Goal: Task Accomplishment & Management: Use online tool/utility

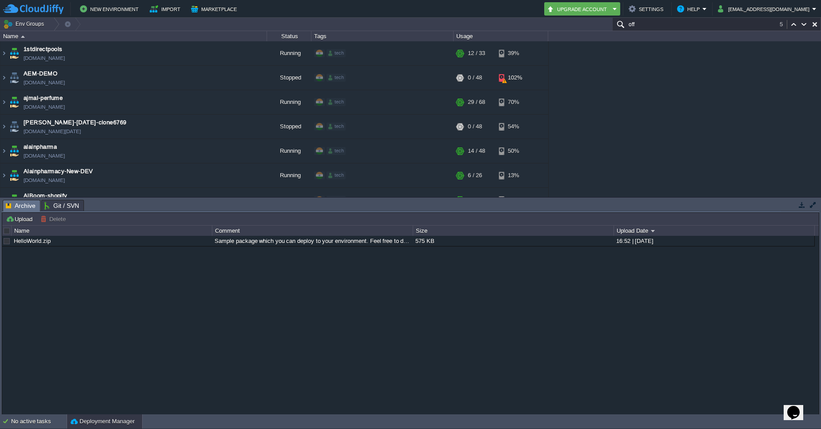
click at [734, 24] on input "off" at bounding box center [716, 24] width 209 height 13
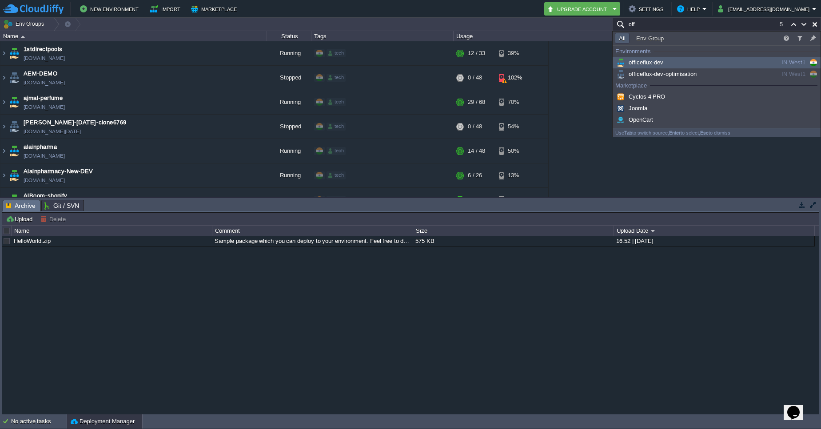
scroll to position [1936, 0]
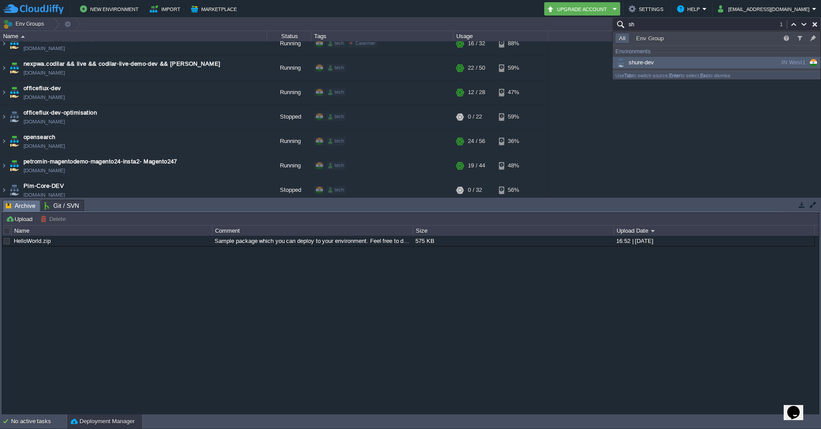
type input "s"
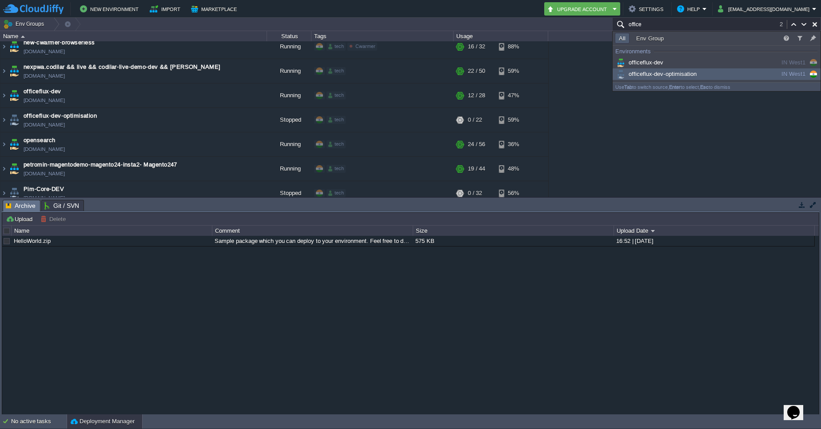
type input "office"
click at [659, 74] on span "officeflux-dev-optimisation" at bounding box center [656, 74] width 82 height 7
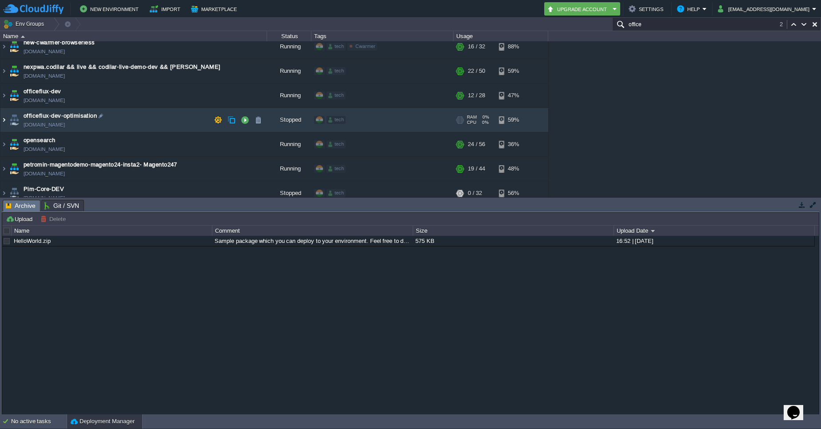
click at [4, 118] on img at bounding box center [3, 120] width 7 height 24
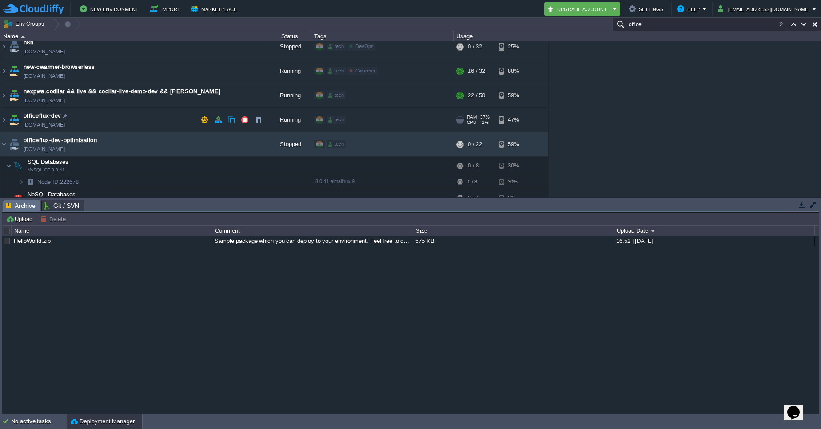
scroll to position [1907, 0]
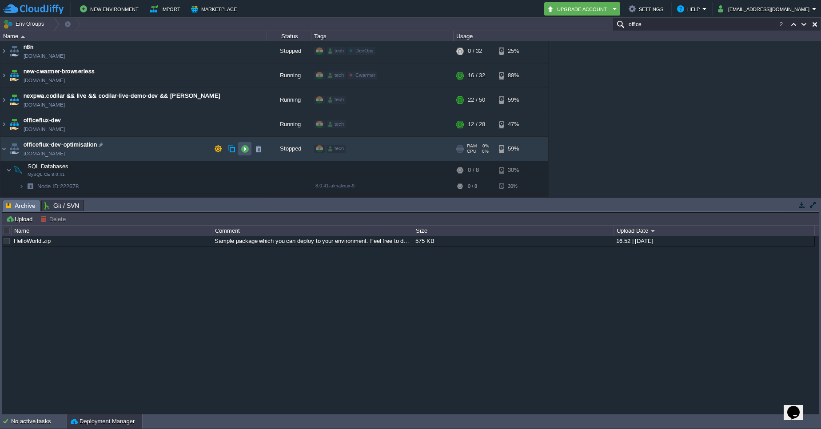
click at [242, 148] on button "button" at bounding box center [245, 149] width 8 height 8
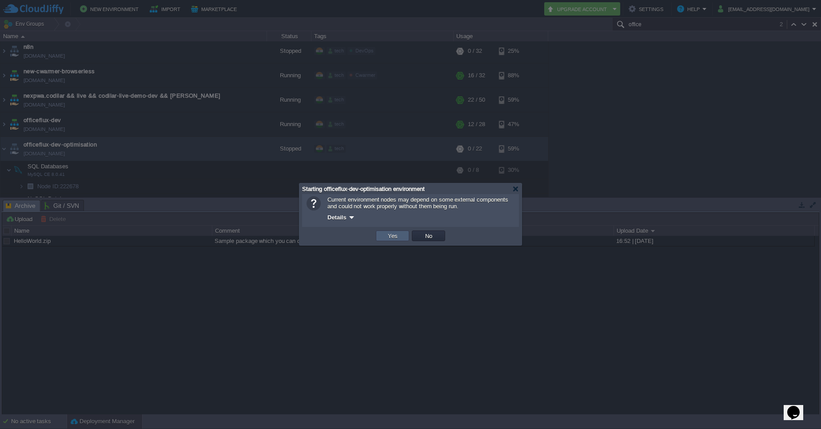
click at [385, 230] on td "Yes" at bounding box center [392, 235] width 33 height 11
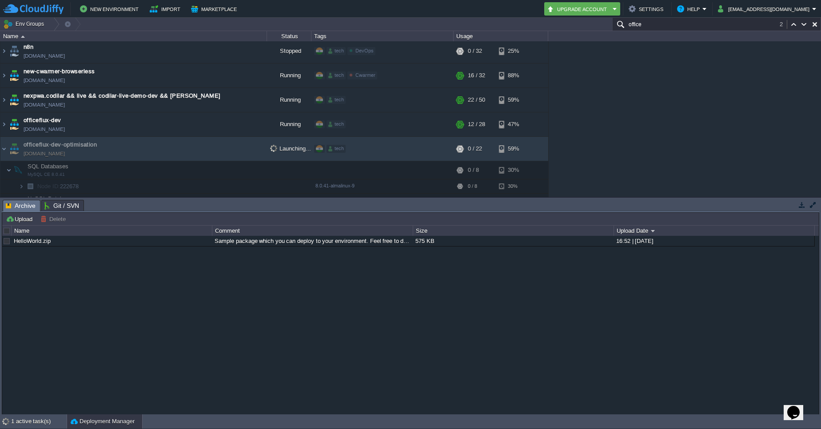
click at [801, 205] on button "button" at bounding box center [802, 205] width 8 height 8
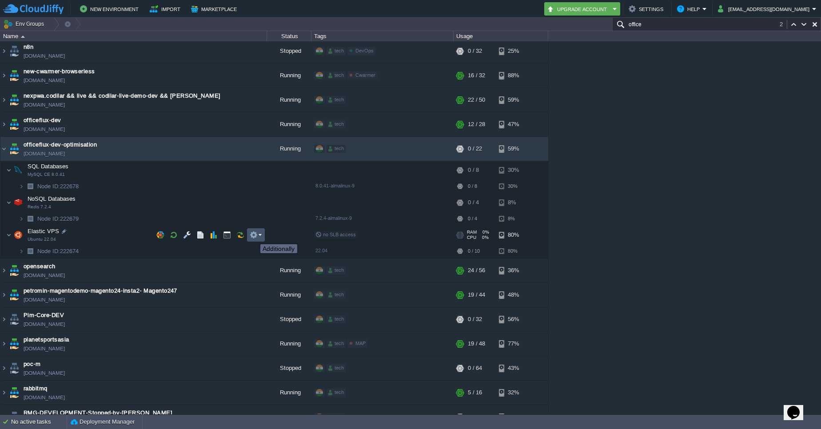
click at [256, 236] on button "button" at bounding box center [254, 235] width 8 height 8
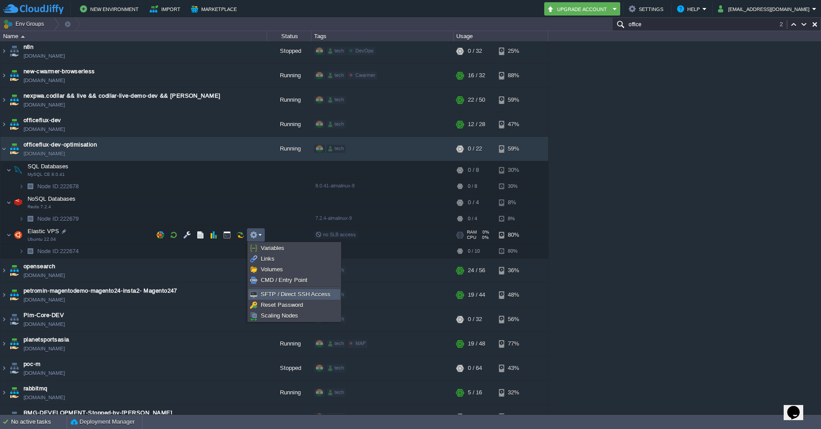
click at [276, 296] on span "SFTP / Direct SSH Access" at bounding box center [296, 294] width 70 height 7
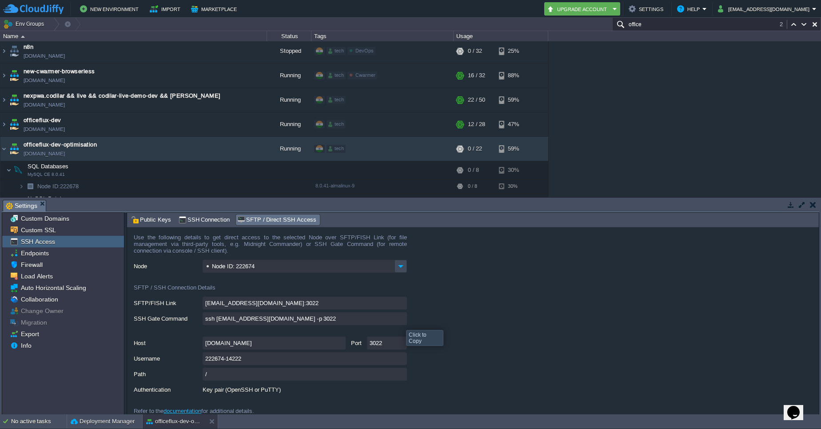
click at [399, 322] on input "ssh [EMAIL_ADDRESS][DOMAIN_NAME] -p 3022" at bounding box center [304, 318] width 204 height 13
click at [248, 121] on button "button" at bounding box center [245, 124] width 8 height 8
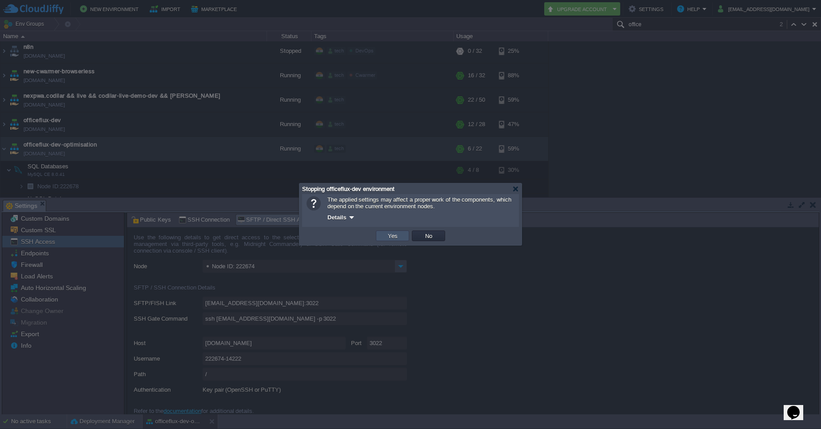
click at [389, 234] on button "Yes" at bounding box center [392, 236] width 15 height 8
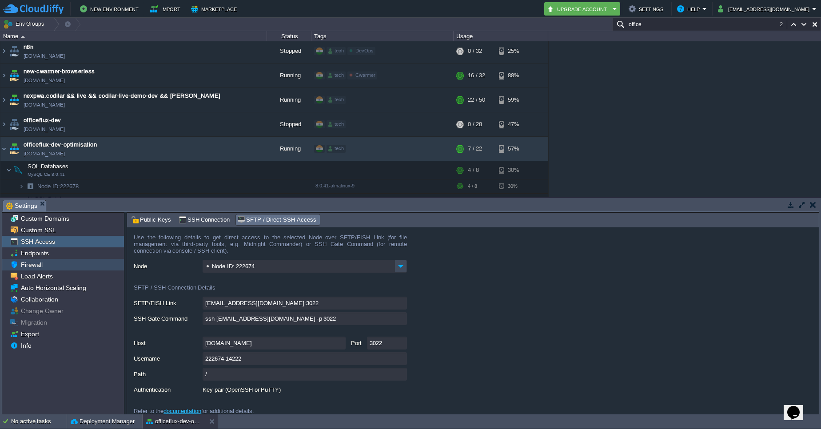
click at [51, 269] on div "Firewall" at bounding box center [63, 265] width 122 height 12
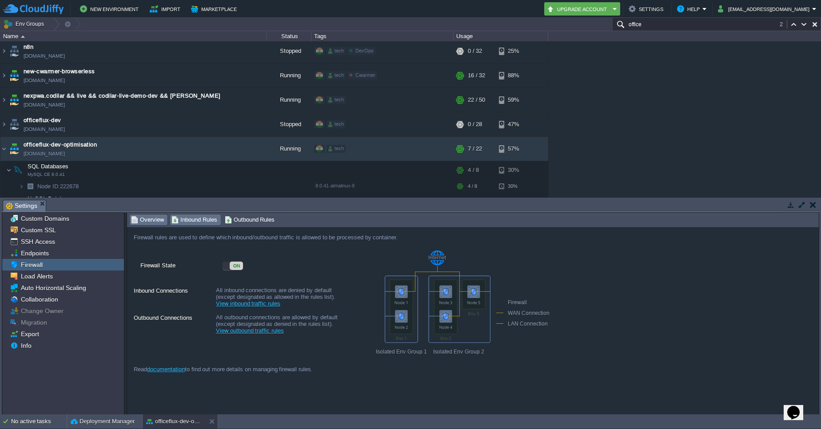
click at [203, 222] on span "Inbound Rules" at bounding box center [194, 220] width 46 height 10
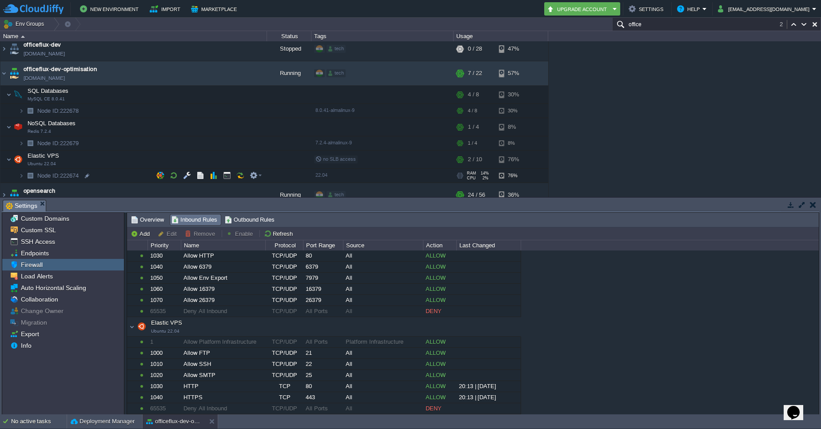
scroll to position [1990, 0]
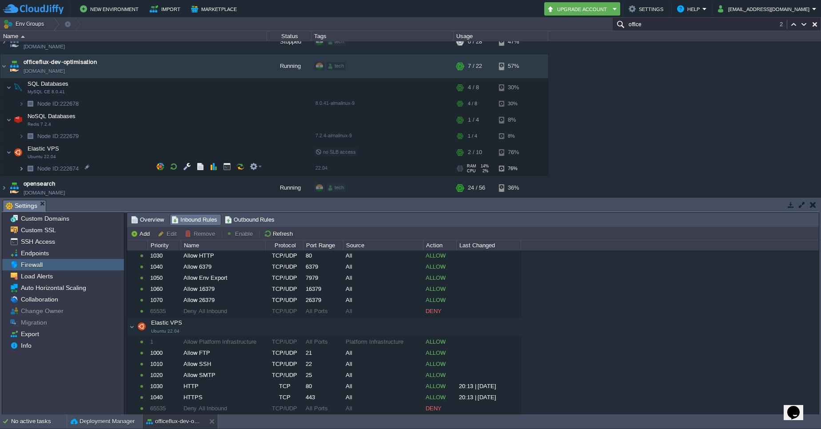
click at [21, 164] on img at bounding box center [21, 169] width 5 height 14
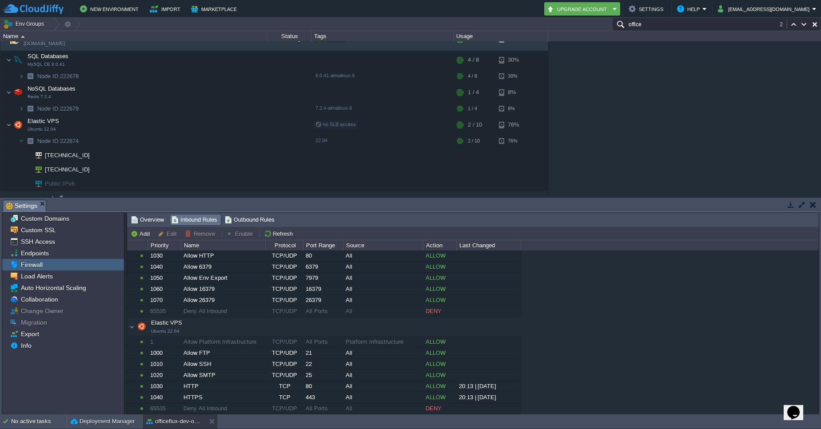
scroll to position [2089, 0]
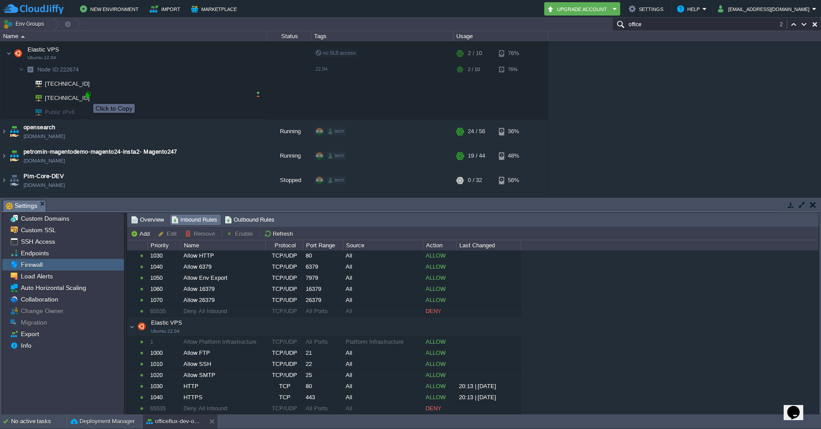
click at [87, 96] on div at bounding box center [88, 95] width 8 height 8
